Goal: Task Accomplishment & Management: Use online tool/utility

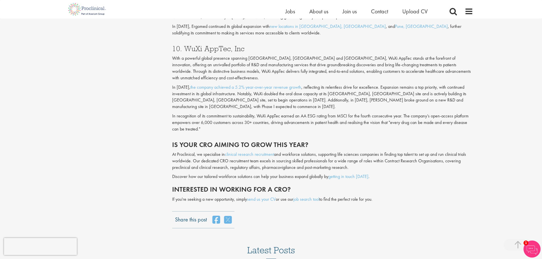
scroll to position [1319, 0]
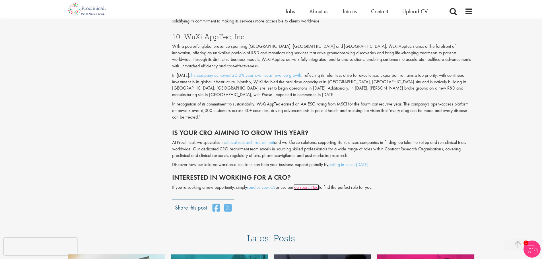
click at [317, 184] on link "job search tool" at bounding box center [306, 187] width 26 height 6
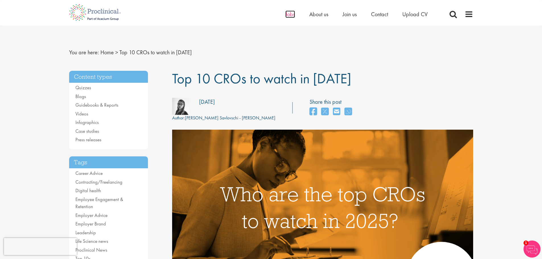
click at [289, 14] on span "Jobs" at bounding box center [291, 14] width 10 height 7
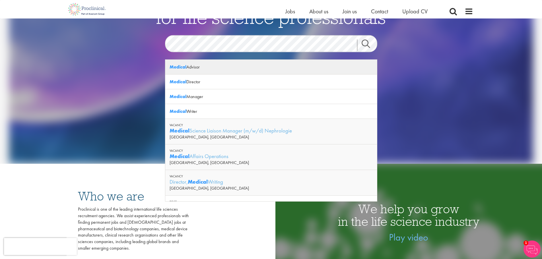
click at [195, 68] on div "Medical Advisor" at bounding box center [271, 67] width 212 height 15
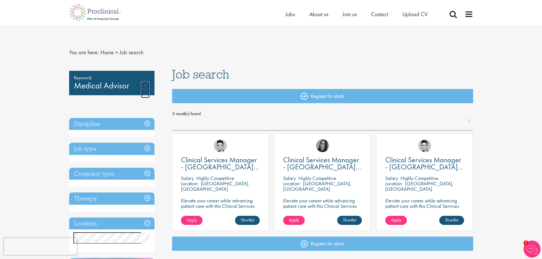
click at [143, 84] on link "Remove" at bounding box center [145, 90] width 9 height 17
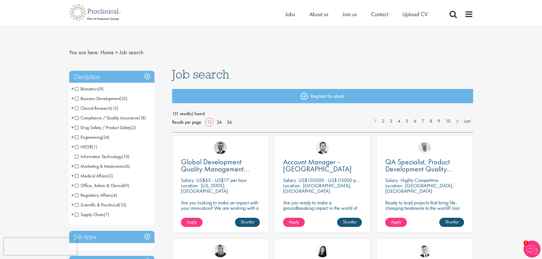
click at [76, 204] on span "Scientific & Preclinical" at bounding box center [97, 205] width 44 height 6
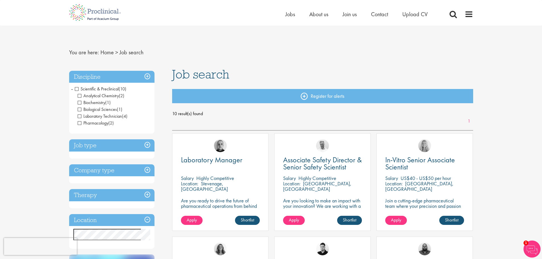
click at [76, 89] on span "Scientific & Preclinical" at bounding box center [97, 89] width 44 height 6
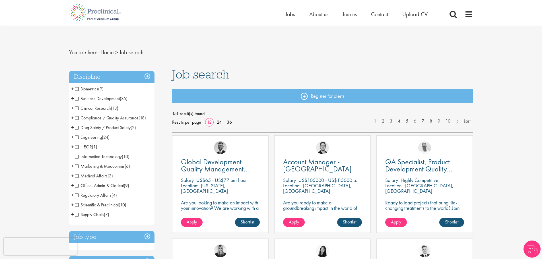
click at [76, 108] on span "Clinical Research" at bounding box center [93, 108] width 36 height 6
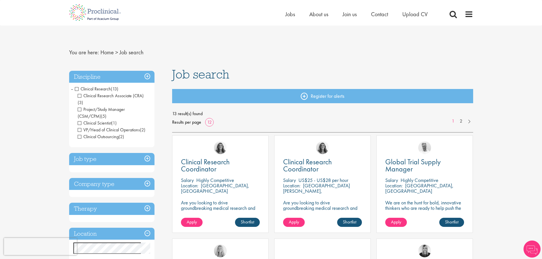
click at [79, 95] on span "Clinical Research Associate (CRA)" at bounding box center [111, 96] width 66 height 6
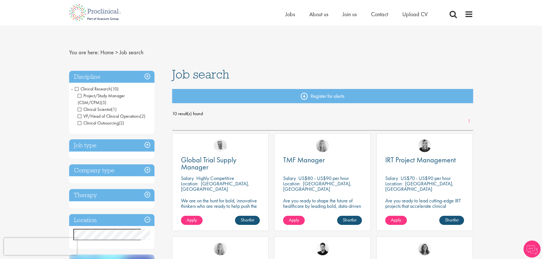
click at [79, 94] on span "Project/Study Manager (CSM/CPM)" at bounding box center [101, 99] width 47 height 13
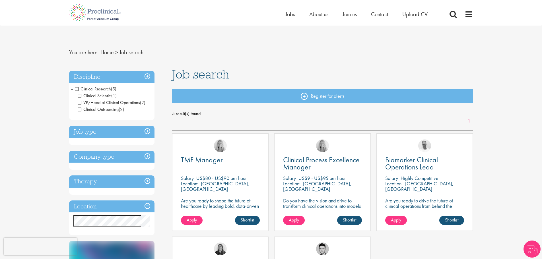
click at [80, 102] on span "VP/Head of Clinical Operations" at bounding box center [109, 103] width 62 height 6
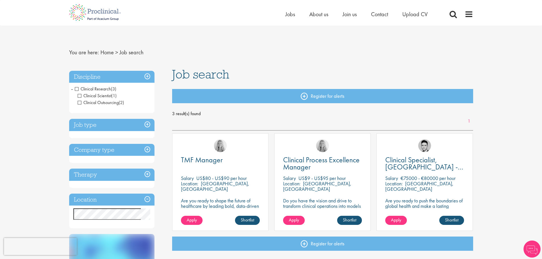
click at [78, 102] on span "Clinical Outsourcing" at bounding box center [98, 103] width 41 height 6
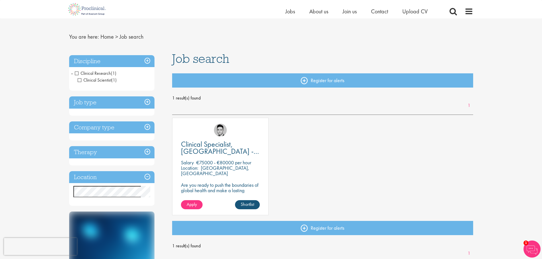
scroll to position [19, 0]
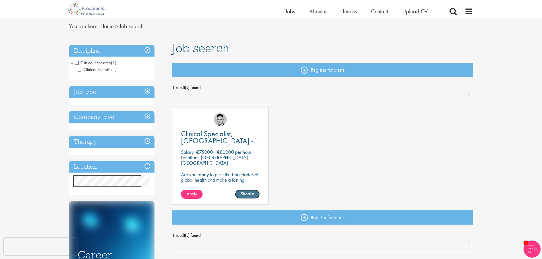
click at [247, 193] on link "Shortlist" at bounding box center [247, 194] width 25 height 9
click at [238, 197] on link "Shortlisted" at bounding box center [245, 194] width 29 height 9
click at [226, 176] on p "Are you ready to push the boundaries of global health and make a lasting impact…" at bounding box center [220, 185] width 79 height 27
click at [207, 132] on span "Clinical Specialist, [GEOGRAPHIC_DATA] - Cardiac" at bounding box center [220, 141] width 78 height 24
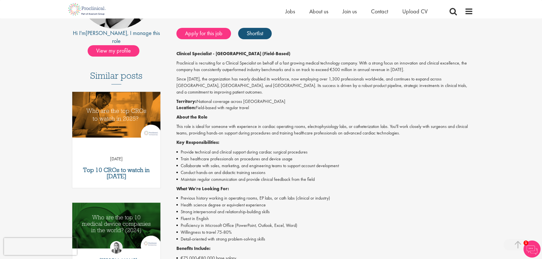
scroll to position [123, 0]
